Goal: Information Seeking & Learning: Learn about a topic

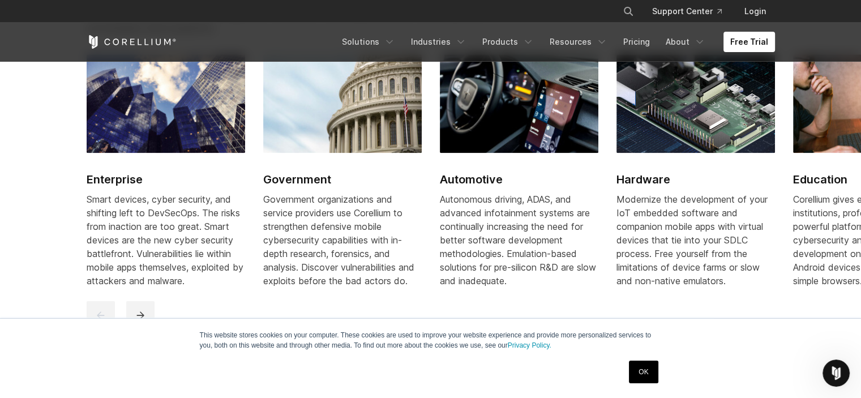
scroll to position [1384, 0]
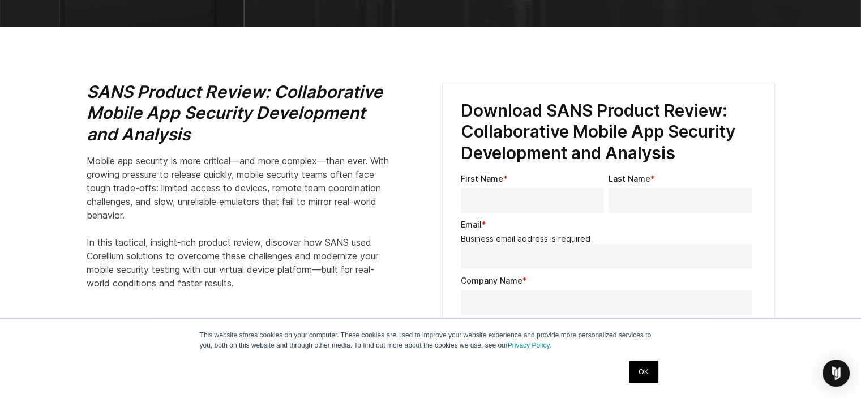
scroll to position [344, 0]
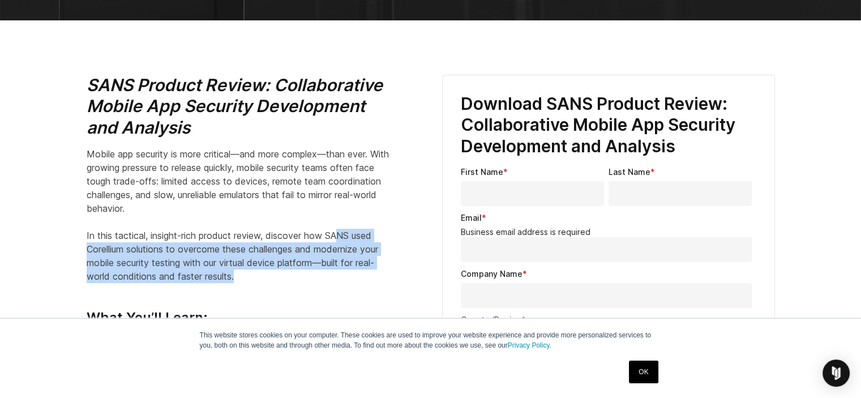
drag, startPoint x: 344, startPoint y: 239, endPoint x: 329, endPoint y: 276, distance: 39.6
click at [329, 276] on p "Mobile app security is more critical—and more complex—than ever. With growing p…" at bounding box center [240, 215] width 306 height 136
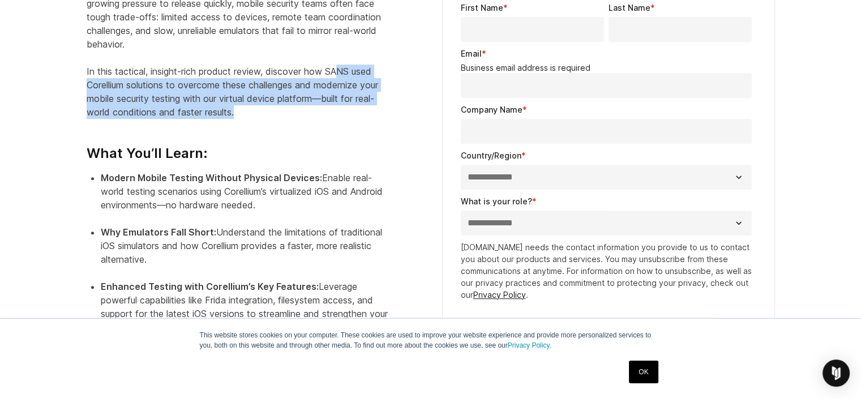
scroll to position [511, 0]
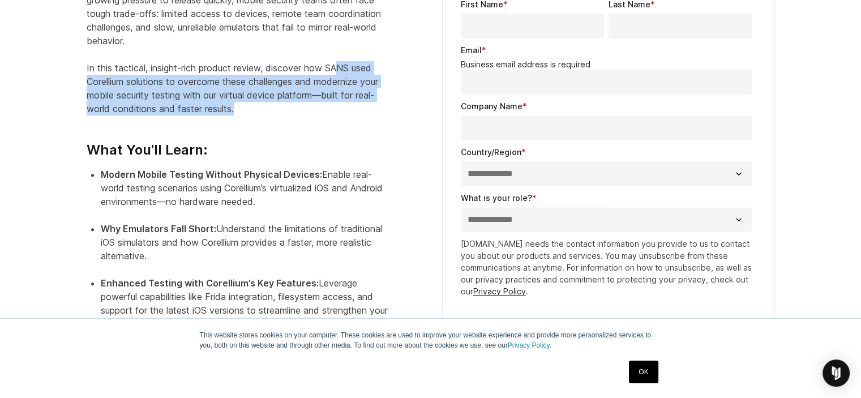
drag, startPoint x: 155, startPoint y: 224, endPoint x: 165, endPoint y: 255, distance: 32.7
click at [165, 255] on li "Why Emulators Fall Short: Understand the limitations of traditional iOS simulat…" at bounding box center [246, 249] width 291 height 54
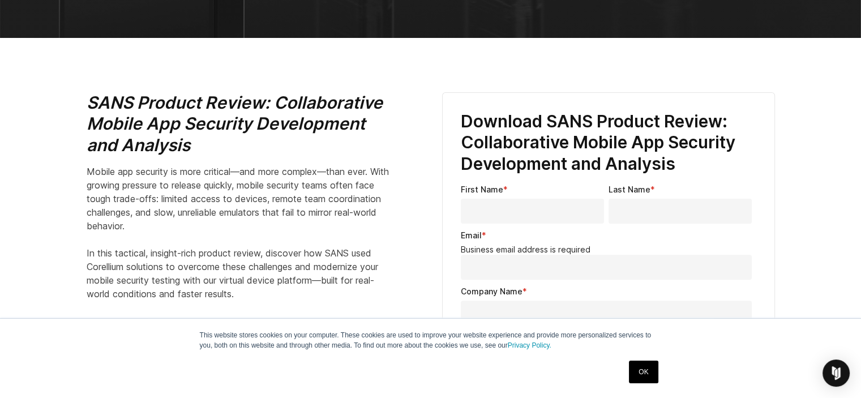
scroll to position [321, 0]
